Goal: Task Accomplishment & Management: Use online tool/utility

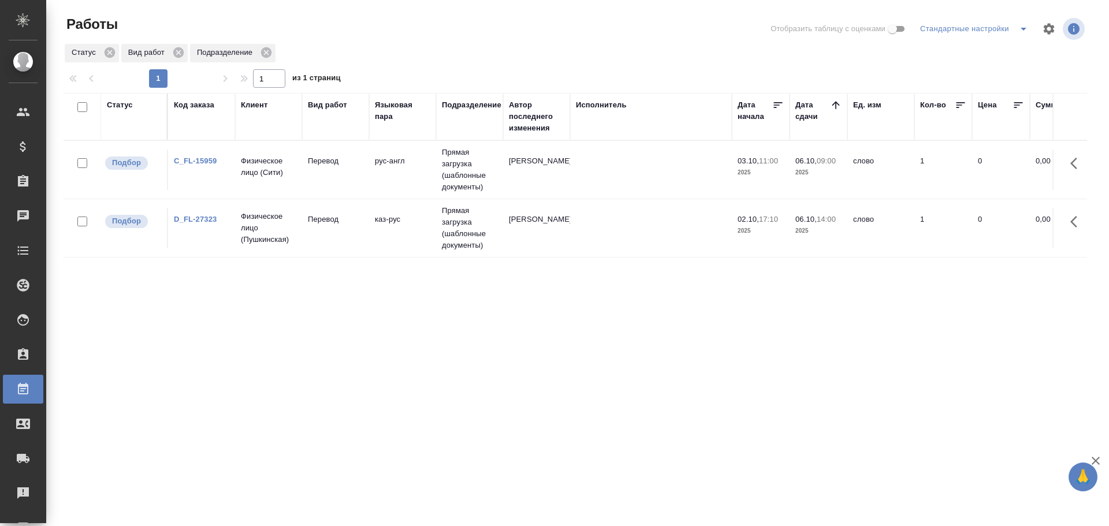
click at [338, 180] on td "Перевод" at bounding box center [335, 170] width 67 height 40
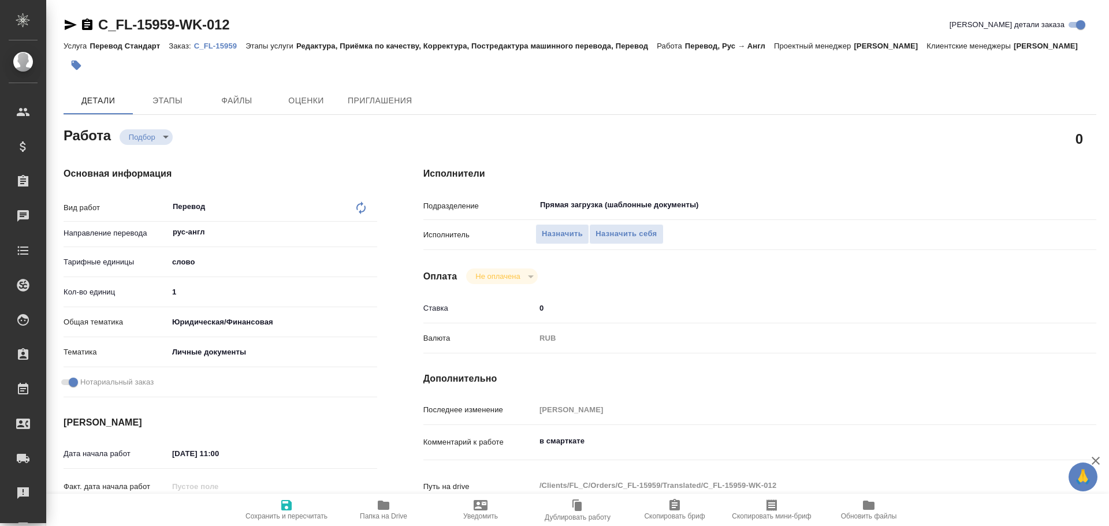
type textarea "x"
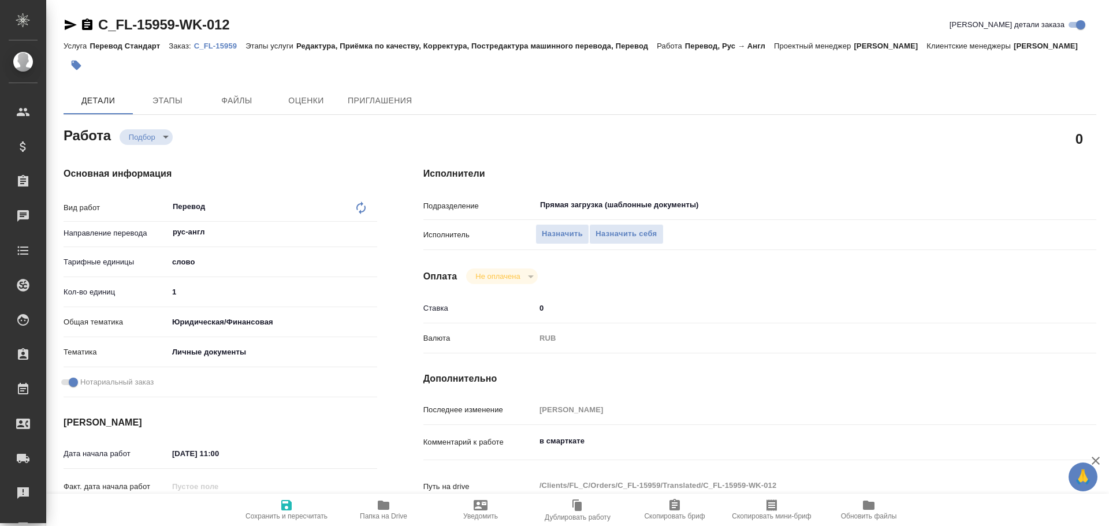
type textarea "x"
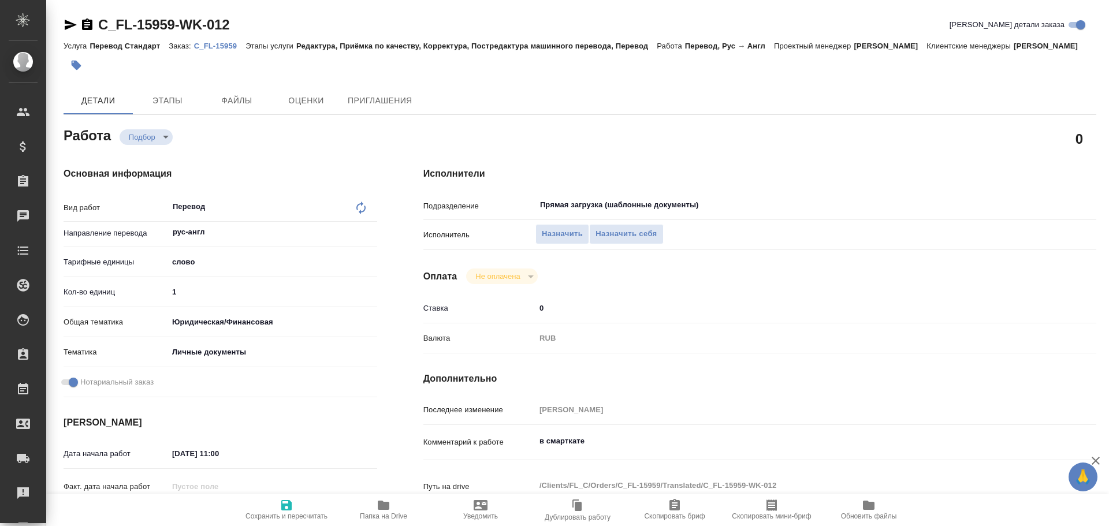
type textarea "x"
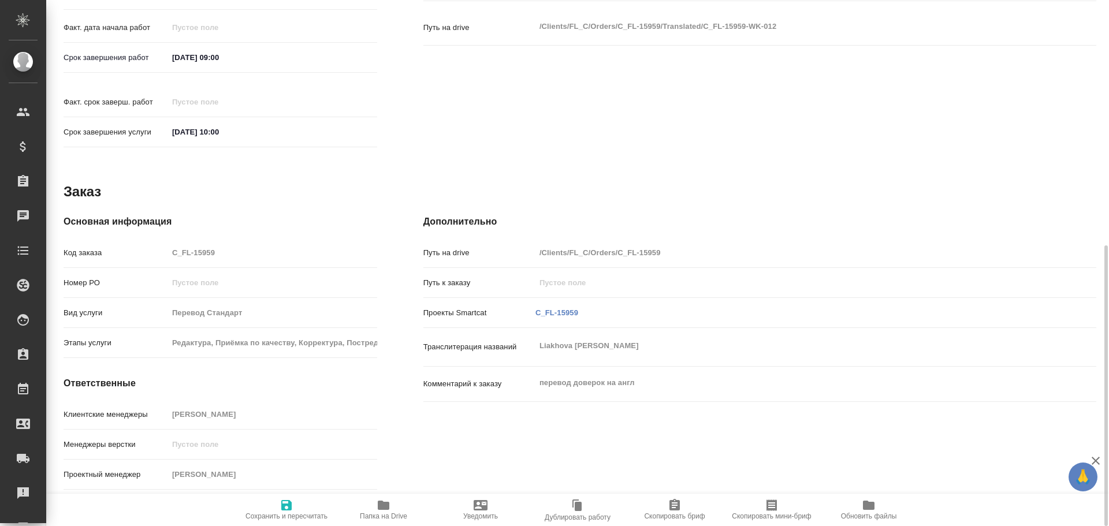
type textarea "x"
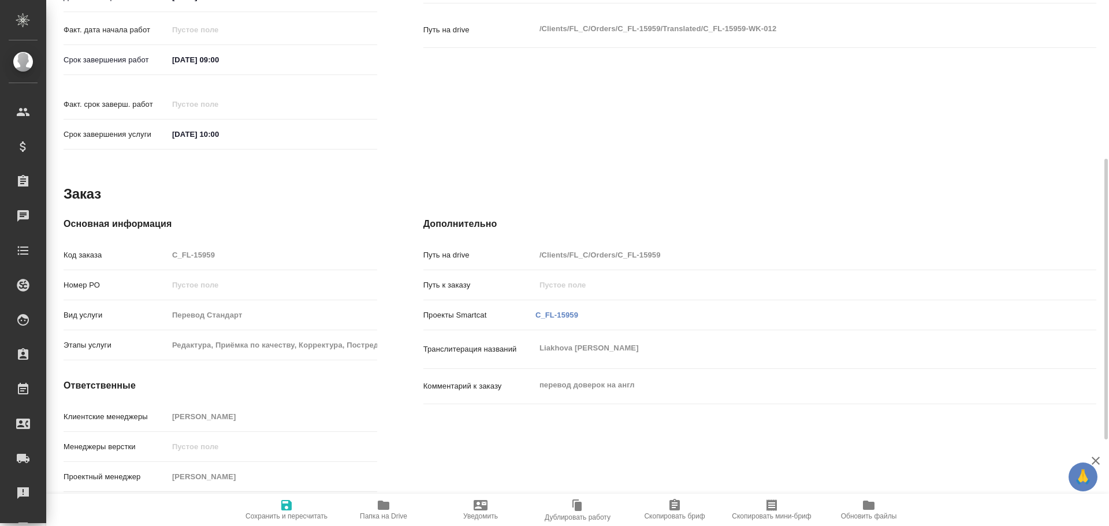
scroll to position [344, 0]
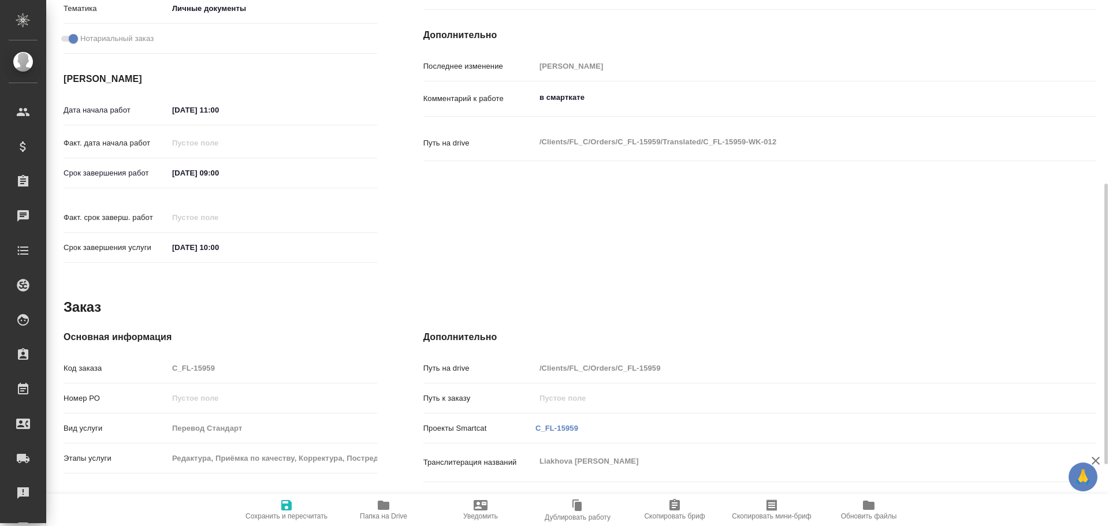
type textarea "x"
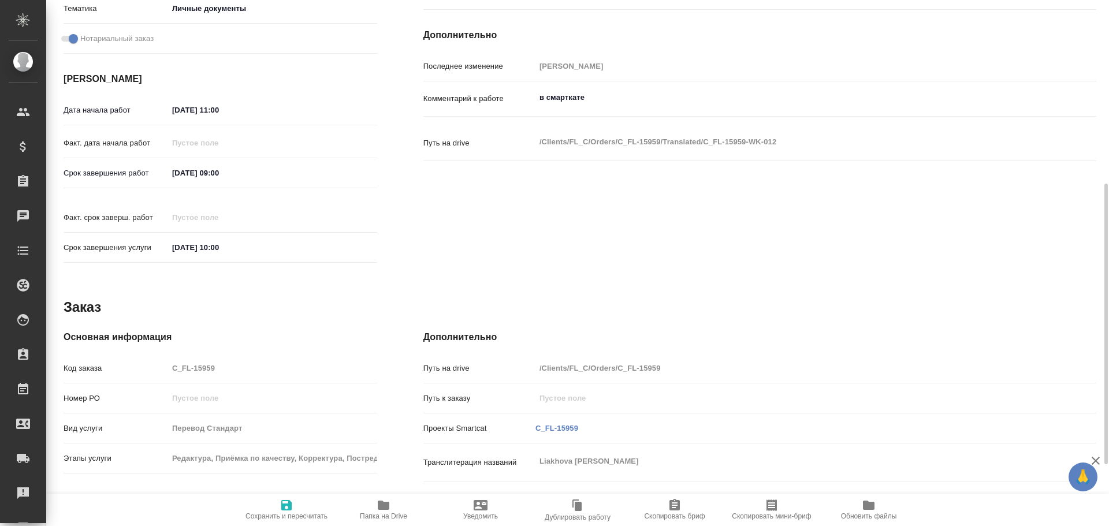
scroll to position [459, 0]
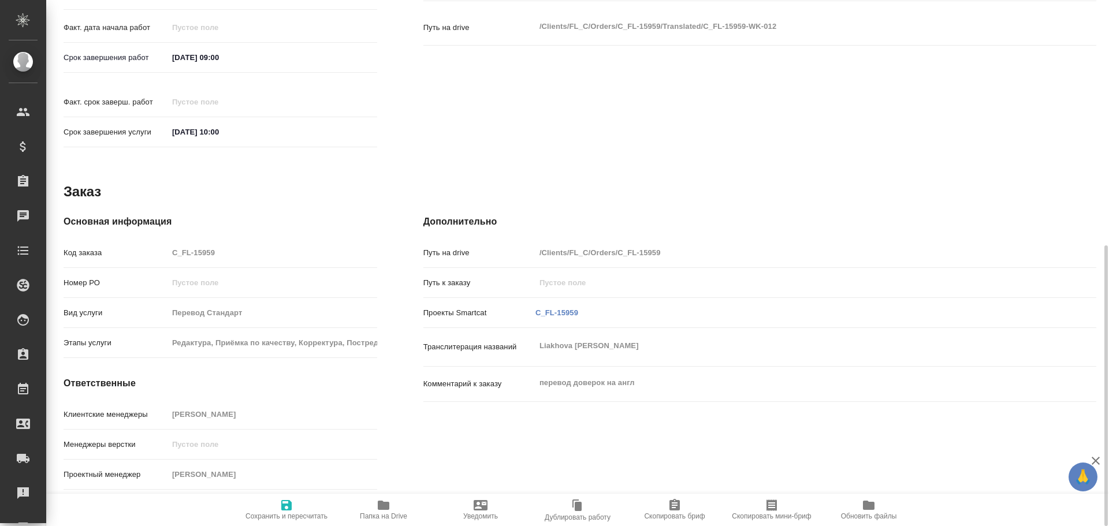
type textarea "x"
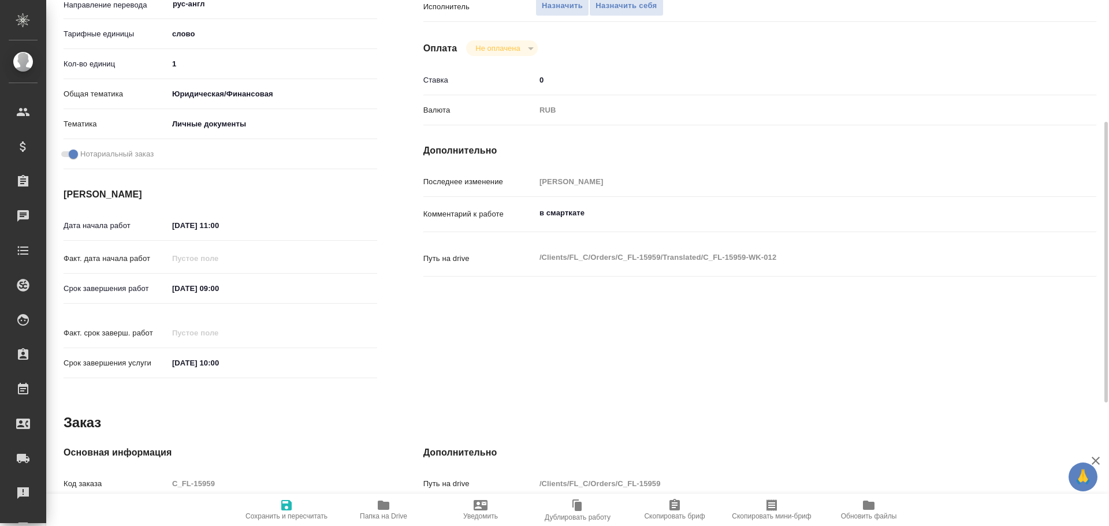
scroll to position [0, 0]
